Goal: Transaction & Acquisition: Purchase product/service

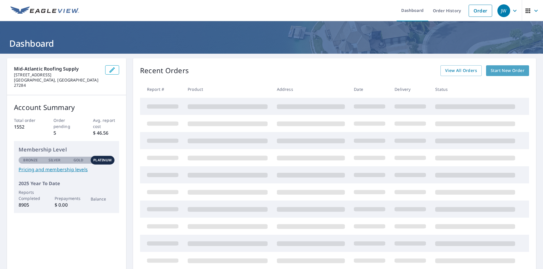
click at [498, 71] on span "Start New Order" at bounding box center [508, 70] width 34 height 7
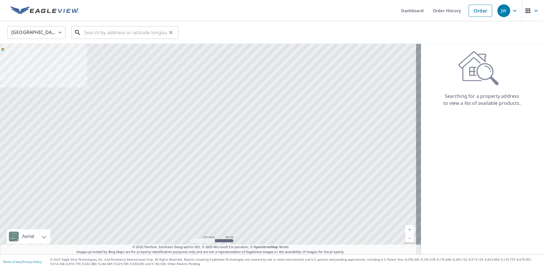
click at [100, 35] on input "text" at bounding box center [125, 32] width 83 height 16
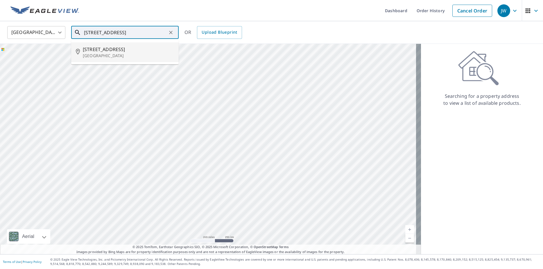
click at [96, 54] on p "[GEOGRAPHIC_DATA]" at bounding box center [128, 56] width 91 height 6
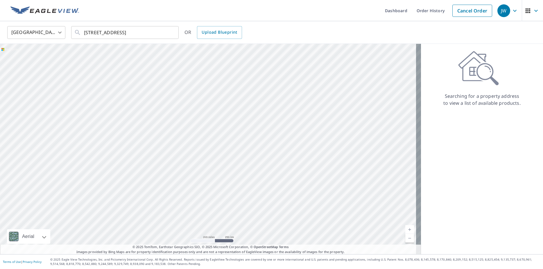
type input "[STREET_ADDRESS][PERSON_NAME]"
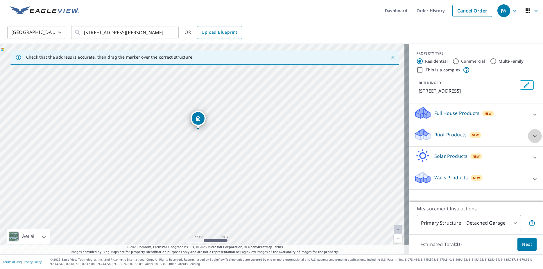
click at [533, 136] on icon at bounding box center [534, 136] width 3 height 2
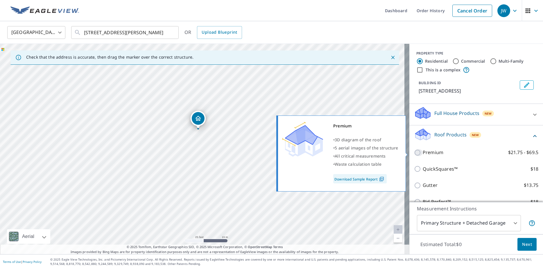
click at [414, 153] on input "Premium $21.75 - $69.5" at bounding box center [418, 152] width 9 height 7
checkbox input "true"
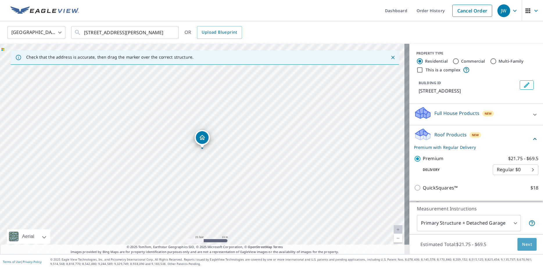
click at [522, 243] on span "Next" at bounding box center [527, 244] width 10 height 7
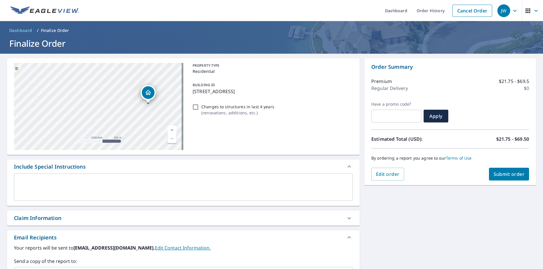
scroll to position [101, 0]
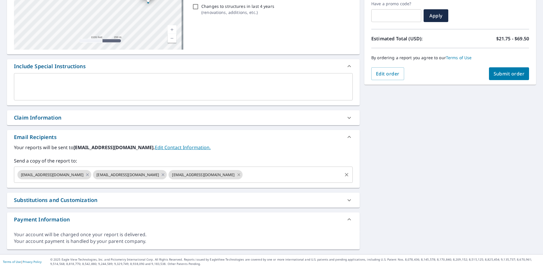
click at [236, 176] on icon at bounding box center [238, 175] width 5 height 6
click at [161, 176] on icon at bounding box center [163, 175] width 5 height 6
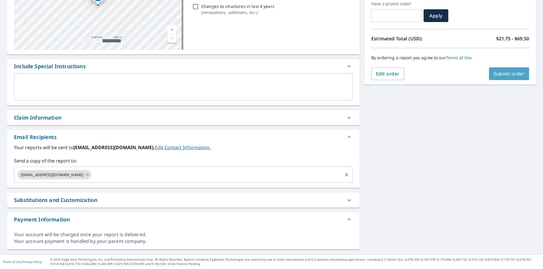
click at [493, 77] on button "Submit order" at bounding box center [509, 73] width 40 height 13
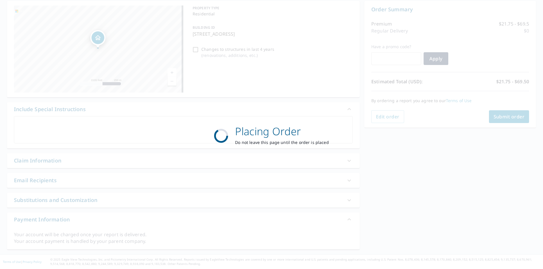
scroll to position [58, 0]
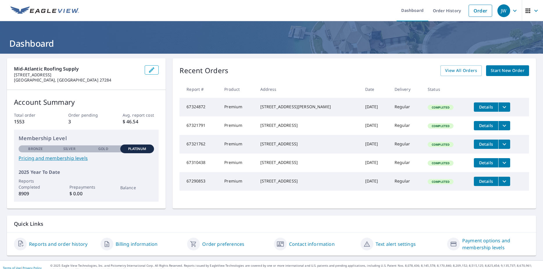
click at [504, 70] on span "Start New Order" at bounding box center [508, 70] width 34 height 7
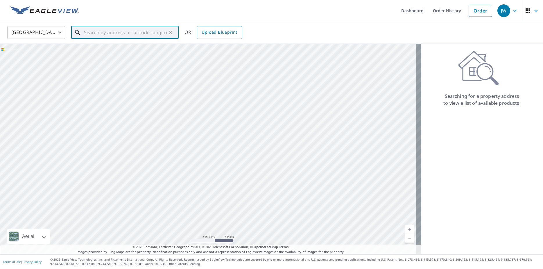
click at [112, 35] on input "text" at bounding box center [125, 32] width 83 height 16
click at [110, 52] on span "[STREET_ADDRESS]" at bounding box center [128, 49] width 91 height 7
type input "[STREET_ADDRESS]"
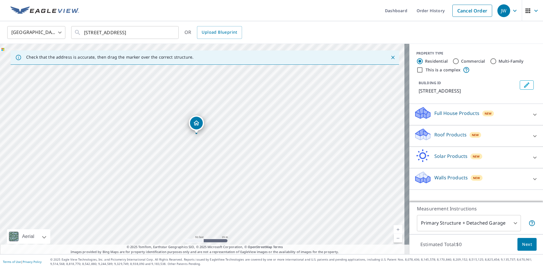
drag, startPoint x: 196, startPoint y: 124, endPoint x: 199, endPoint y: 124, distance: 2.9
click at [199, 124] on div "[STREET_ADDRESS]" at bounding box center [204, 149] width 409 height 211
click at [531, 135] on icon at bounding box center [534, 136] width 7 height 7
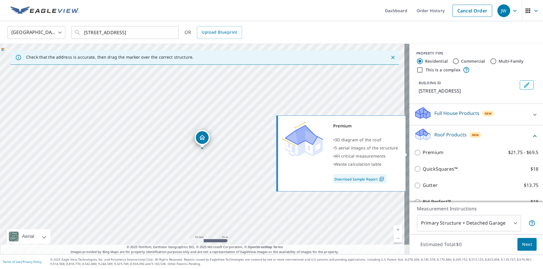
click at [414, 153] on input "Premium $21.75 - $69.5" at bounding box center [418, 152] width 9 height 7
checkbox input "true"
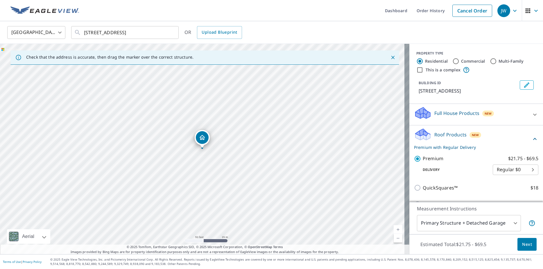
click at [517, 243] on button "Next" at bounding box center [526, 244] width 19 height 13
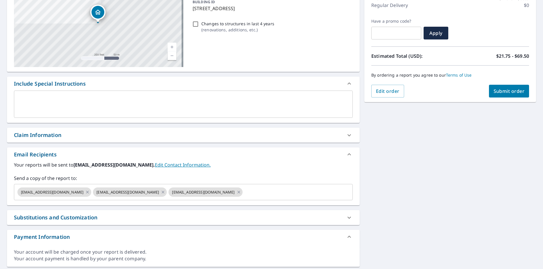
scroll to position [101, 0]
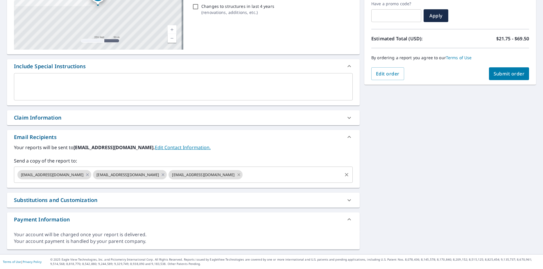
click at [236, 175] on icon at bounding box center [238, 175] width 5 height 6
click at [161, 174] on icon at bounding box center [163, 175] width 5 height 6
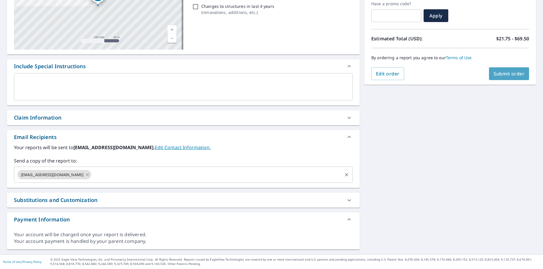
click at [494, 74] on span "Submit order" at bounding box center [509, 74] width 31 height 6
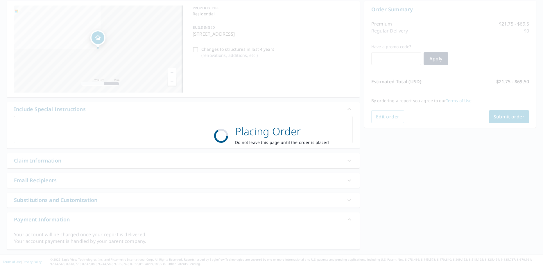
scroll to position [58, 0]
